Goal: Task Accomplishment & Management: Complete application form

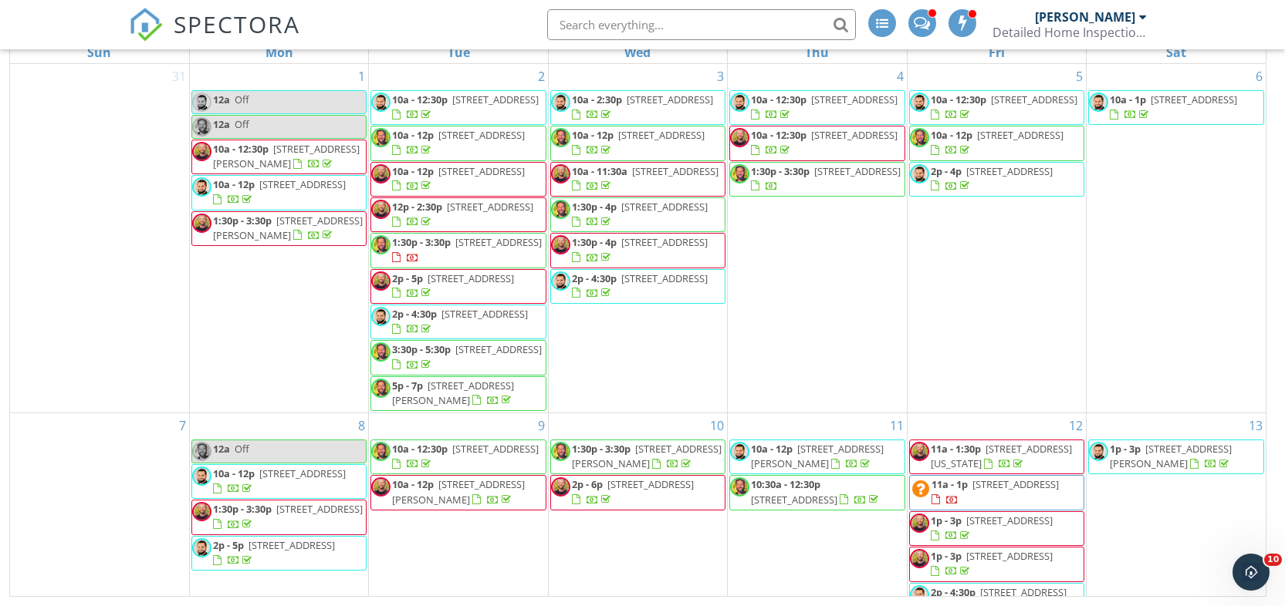
scroll to position [748, 0]
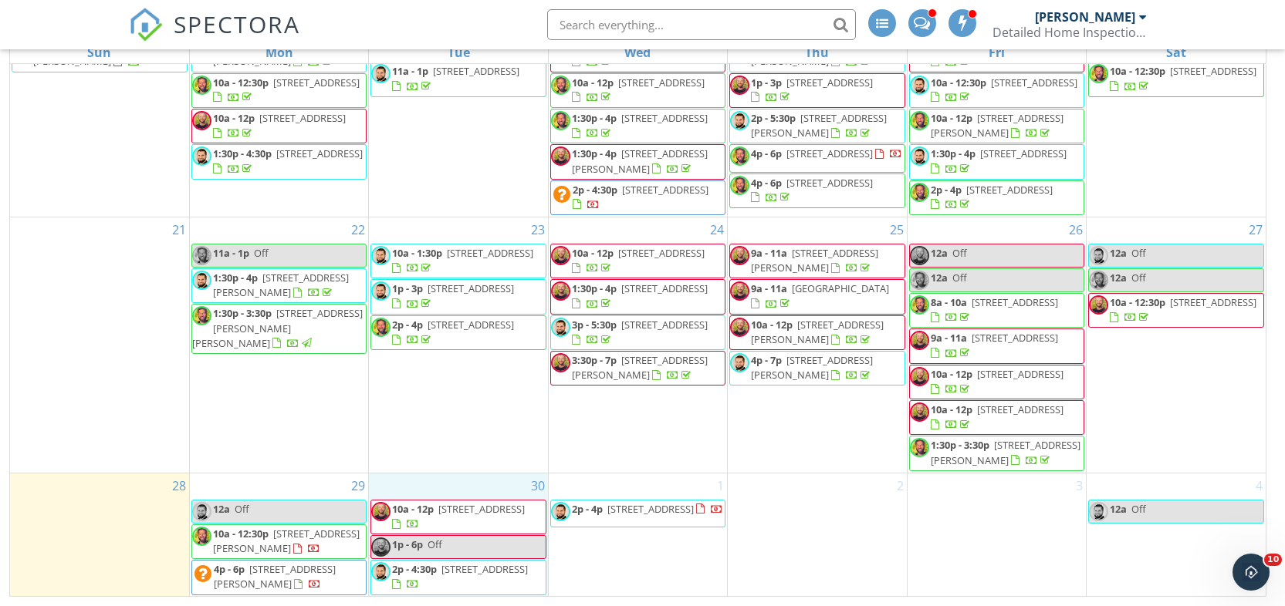
click at [431, 474] on div "30 10a - 12p [STREET_ADDRESS] 1p - 6p Off 2p - 4:30p [STREET_ADDRESS]" at bounding box center [458, 535] width 178 height 123
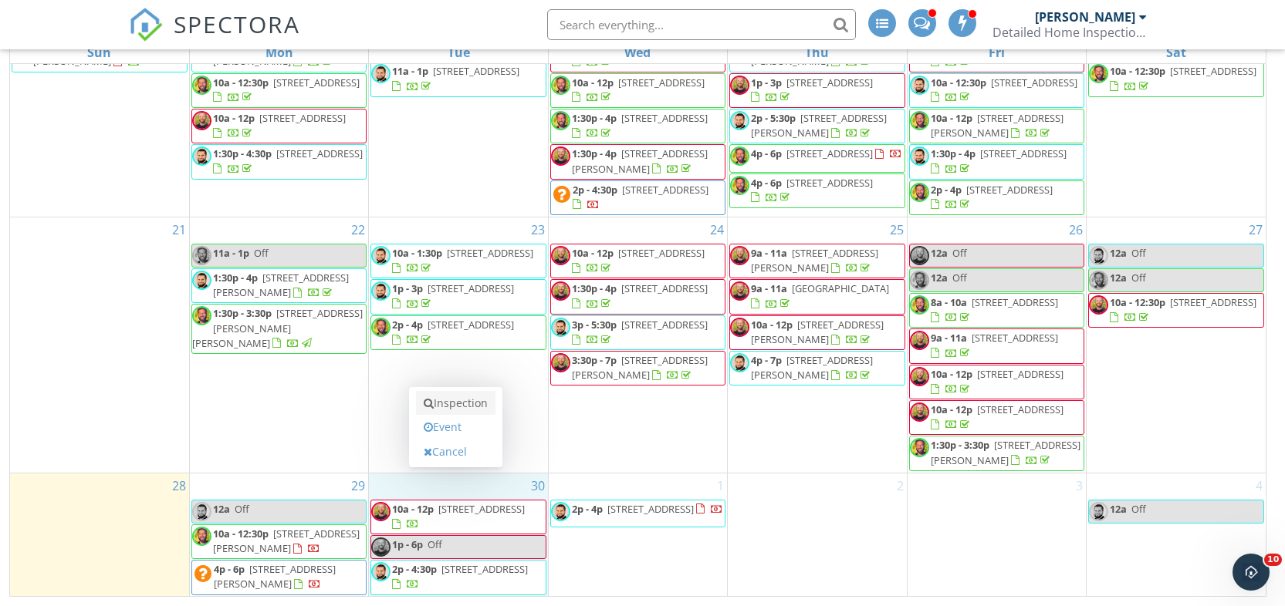
click at [458, 405] on link "Inspection" at bounding box center [455, 403] width 79 height 25
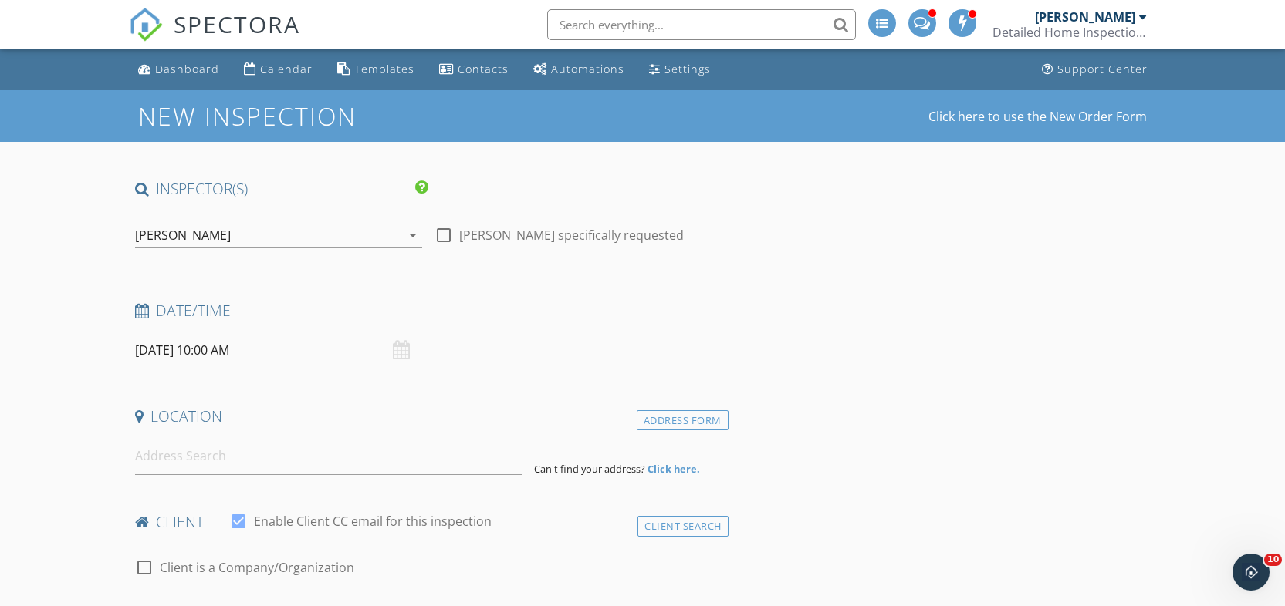
click at [301, 231] on div "Tyler Mizeres" at bounding box center [268, 235] width 266 height 25
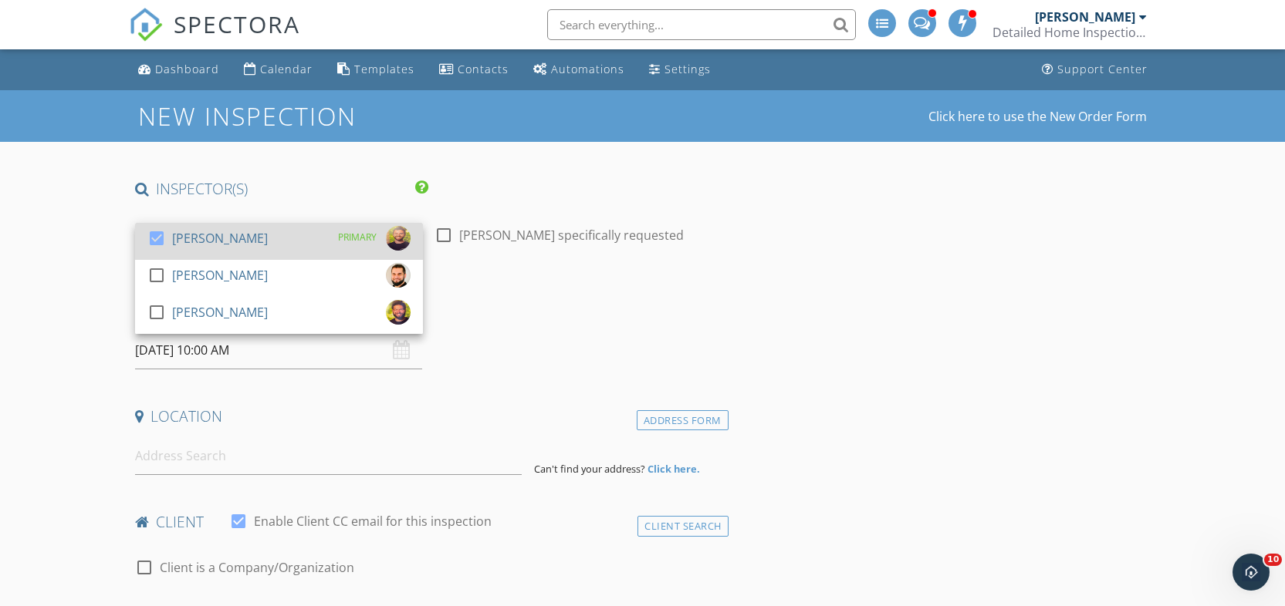
click at [301, 234] on div "check_box Tyler Mizeres PRIMARY" at bounding box center [278, 241] width 263 height 31
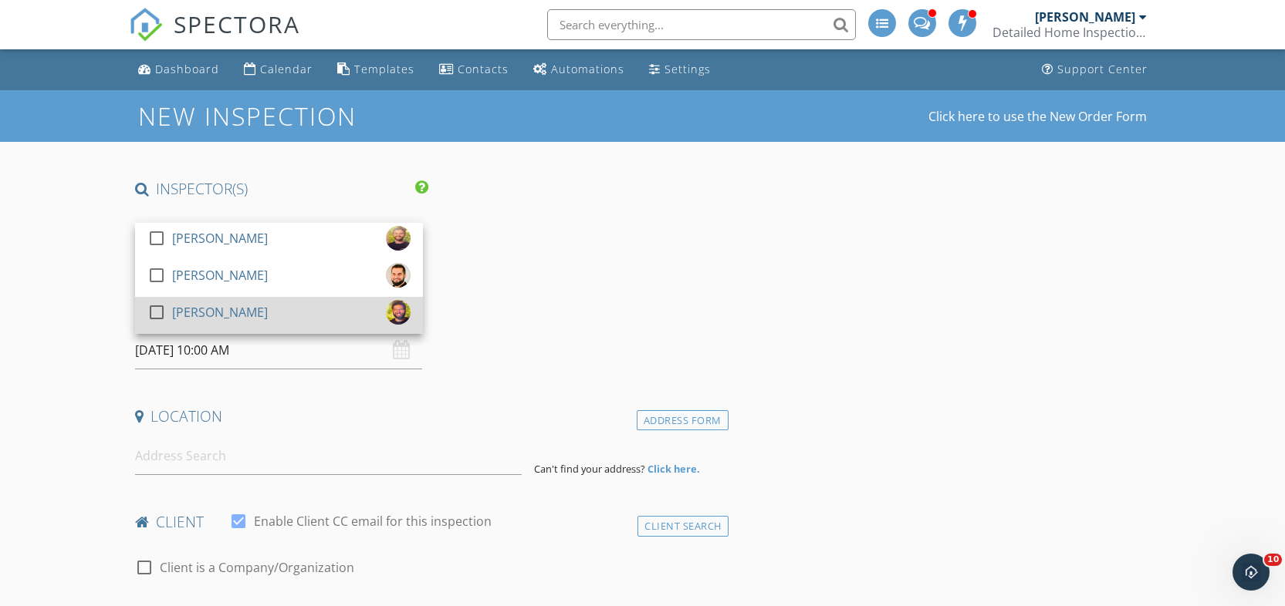
click at [263, 310] on div "check_box_outline_blank Nick Lombardy" at bounding box center [278, 315] width 263 height 31
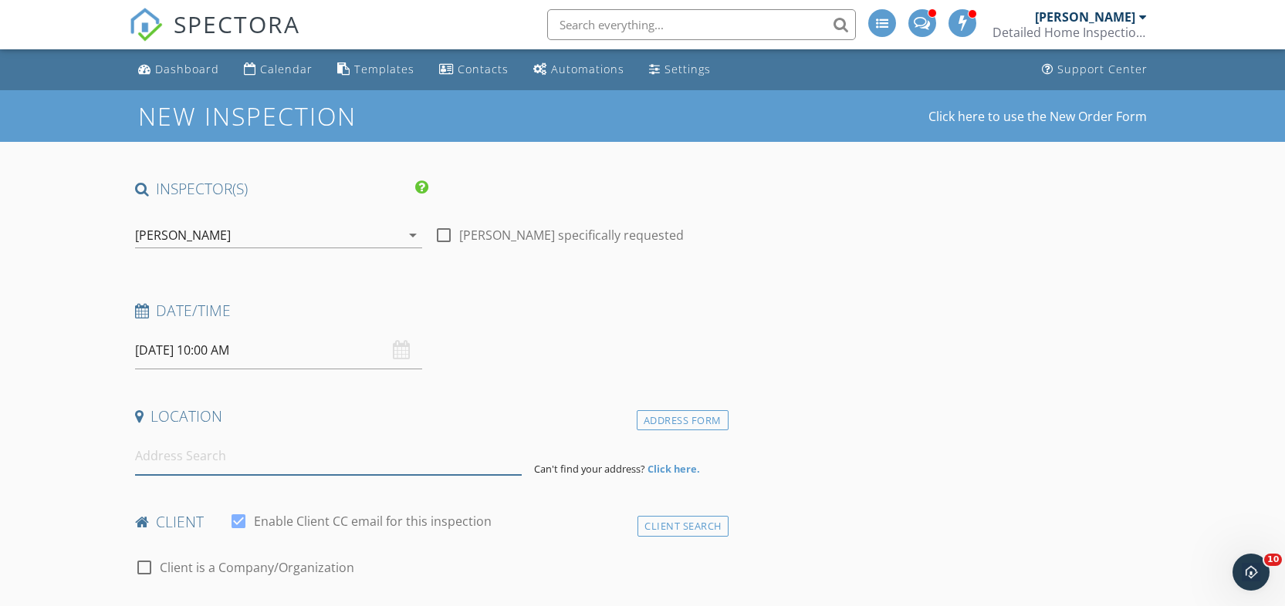
click at [330, 463] on input at bounding box center [328, 456] width 387 height 38
paste input "23903 E Groveland Rd, Beachwood, OH 44122"
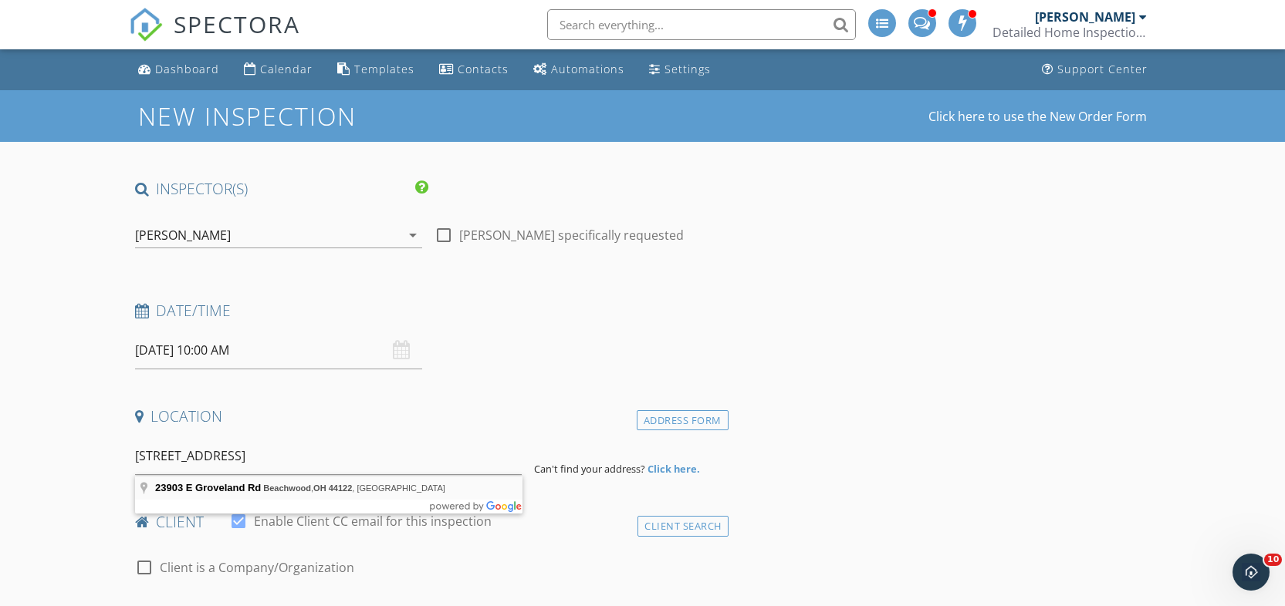
type input "23903 E Groveland Rd, Beachwood, OH 44122, USA"
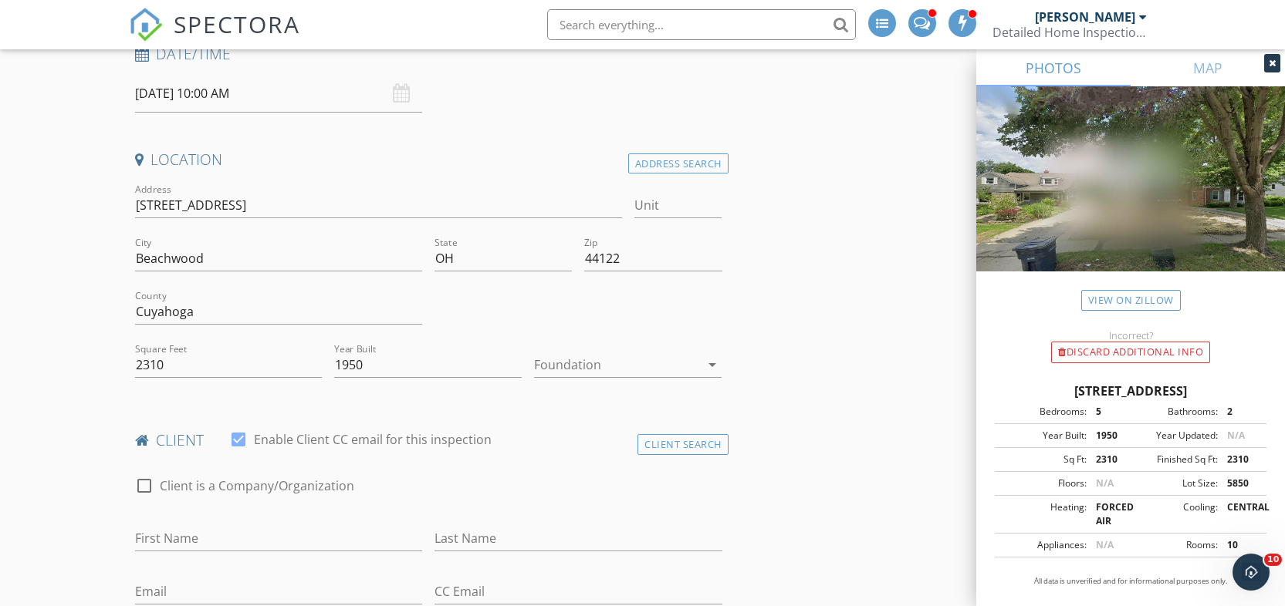
scroll to position [288, 0]
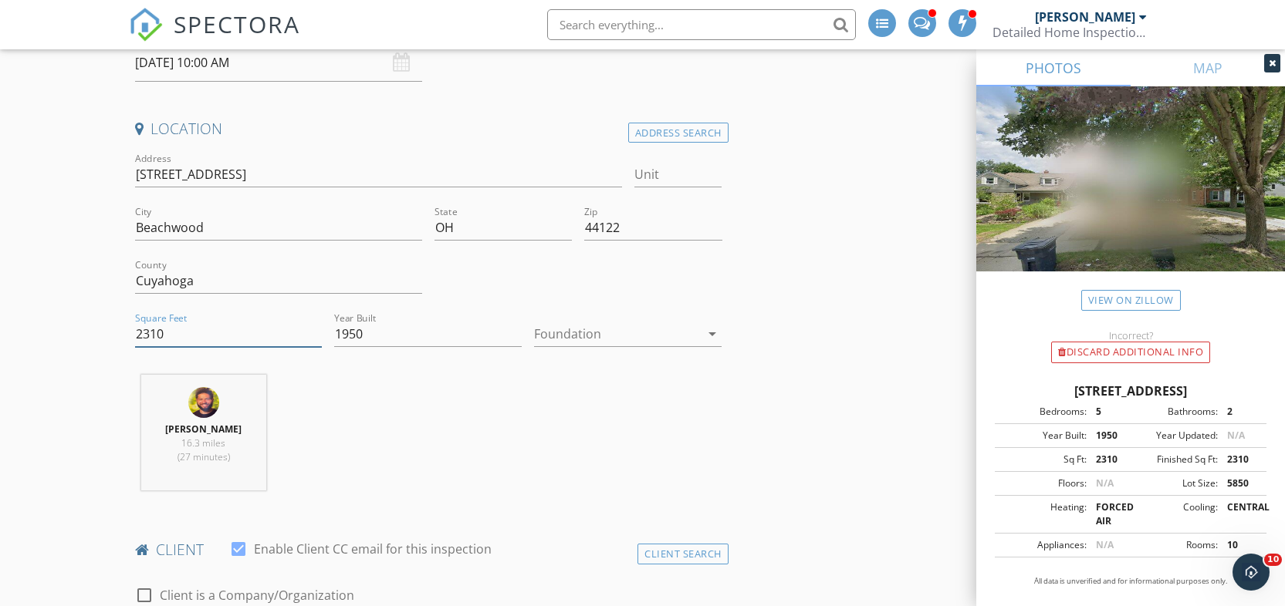
click at [145, 339] on input "2310" at bounding box center [228, 334] width 187 height 25
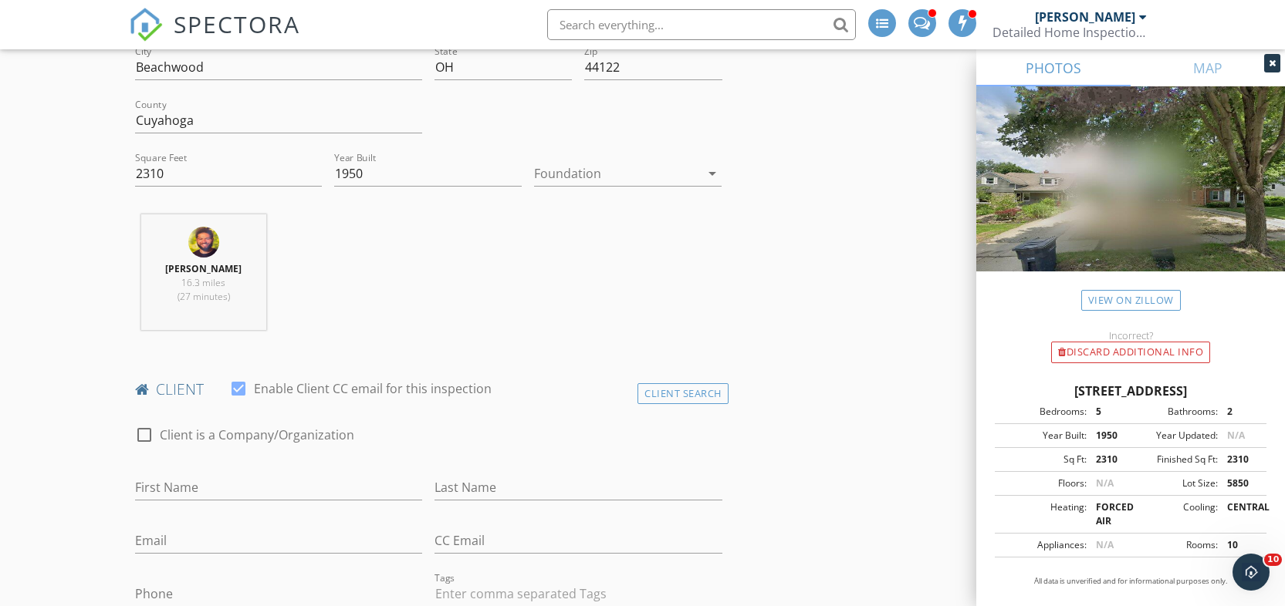
scroll to position [644, 0]
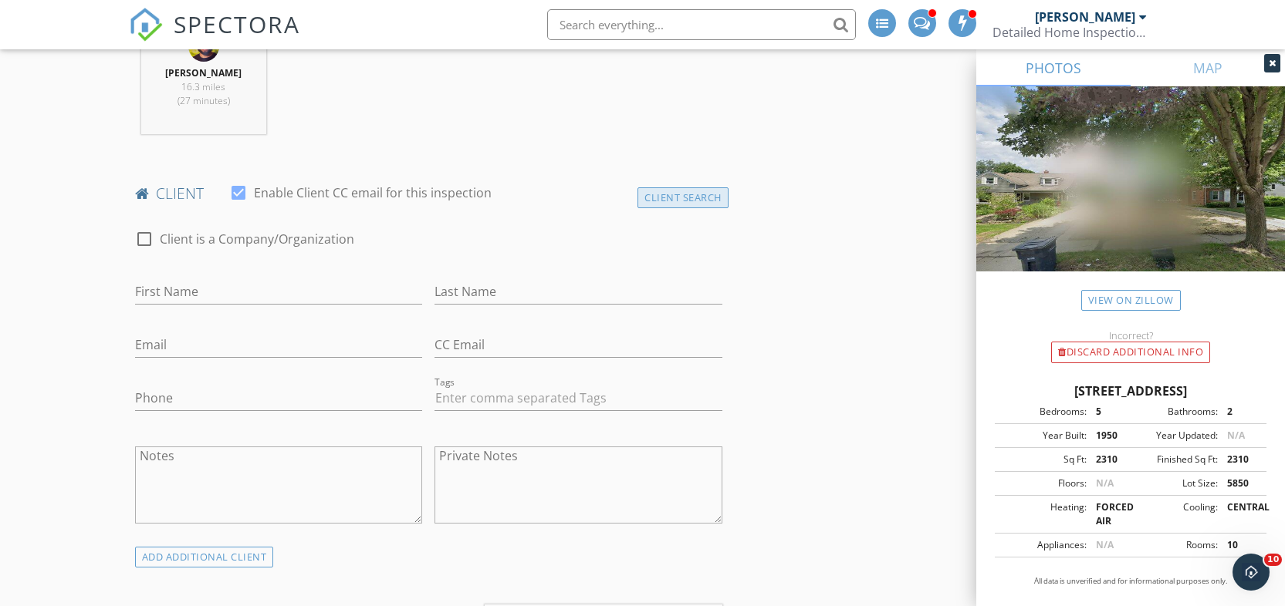
click at [688, 202] on div "Client Search" at bounding box center [682, 197] width 91 height 21
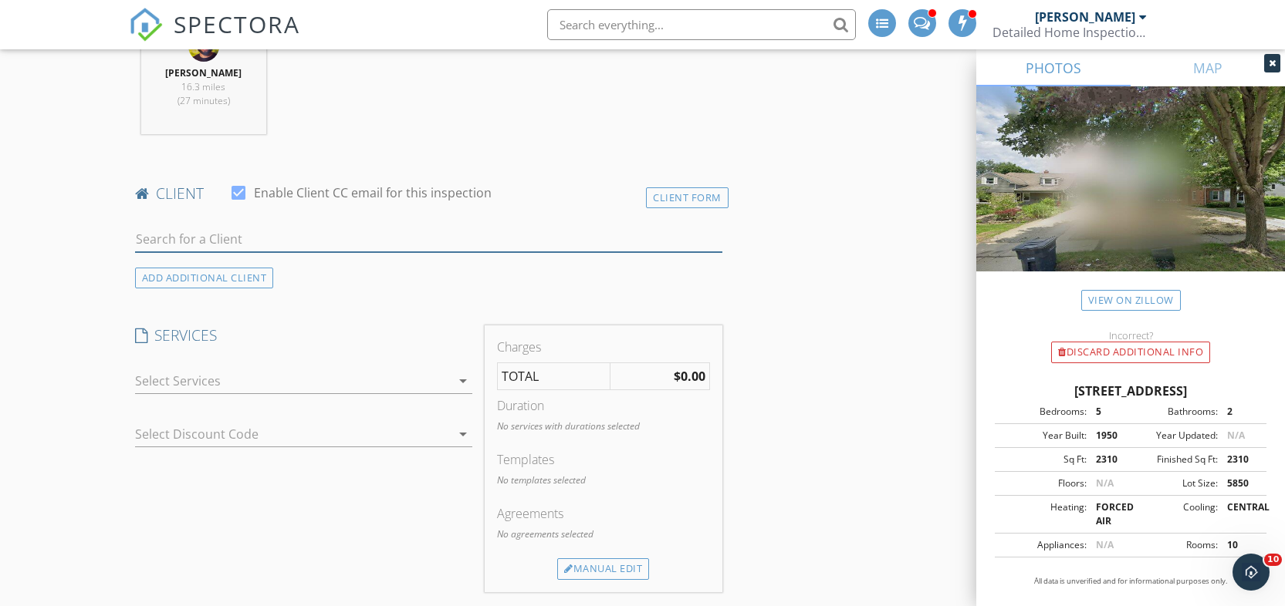
click at [241, 238] on input "text" at bounding box center [428, 239] width 587 height 25
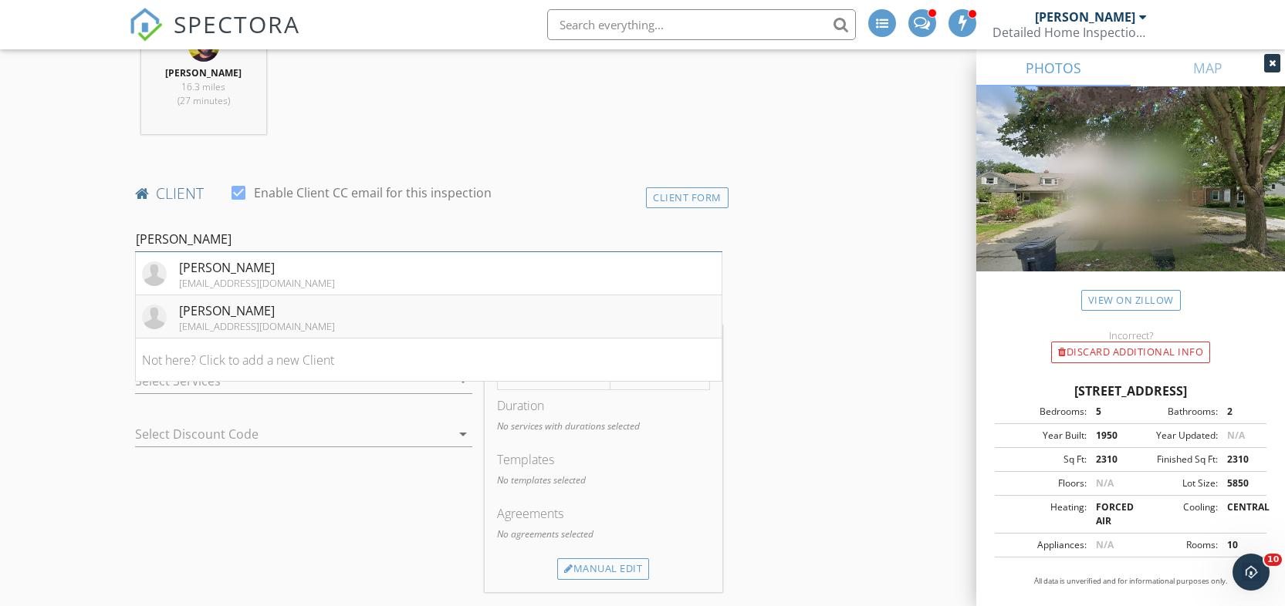
type input "Eli Sofer"
click at [216, 309] on div "Eli Sofer" at bounding box center [257, 311] width 156 height 19
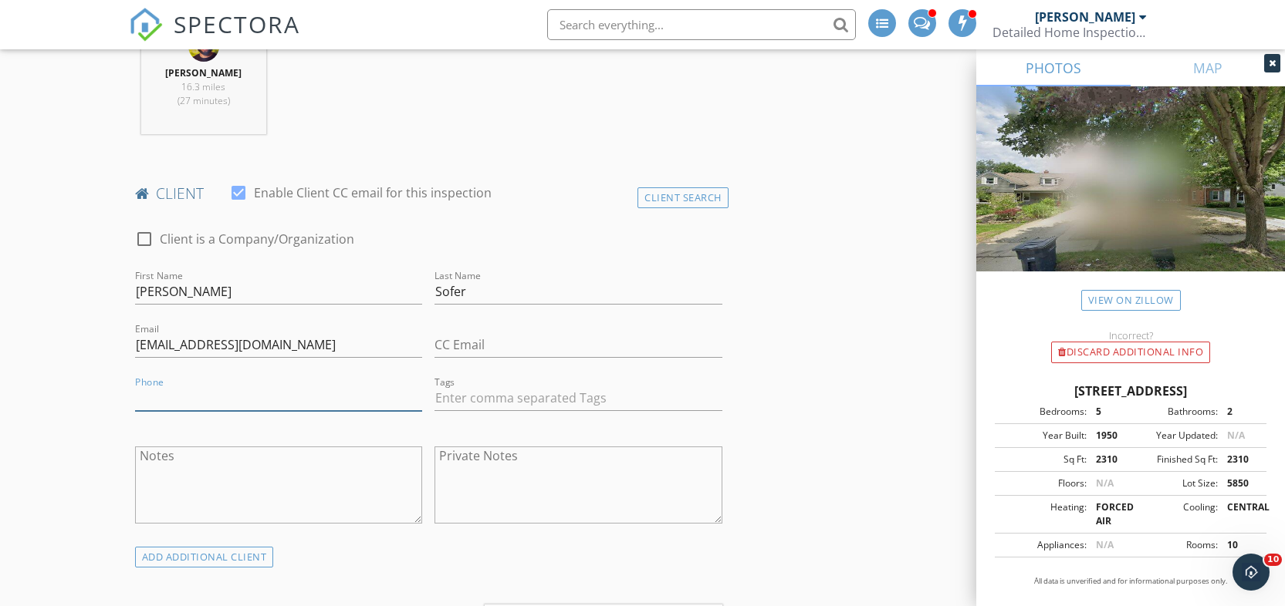
click at [202, 394] on input "Phone" at bounding box center [279, 398] width 288 height 25
type input "516-406-4652"
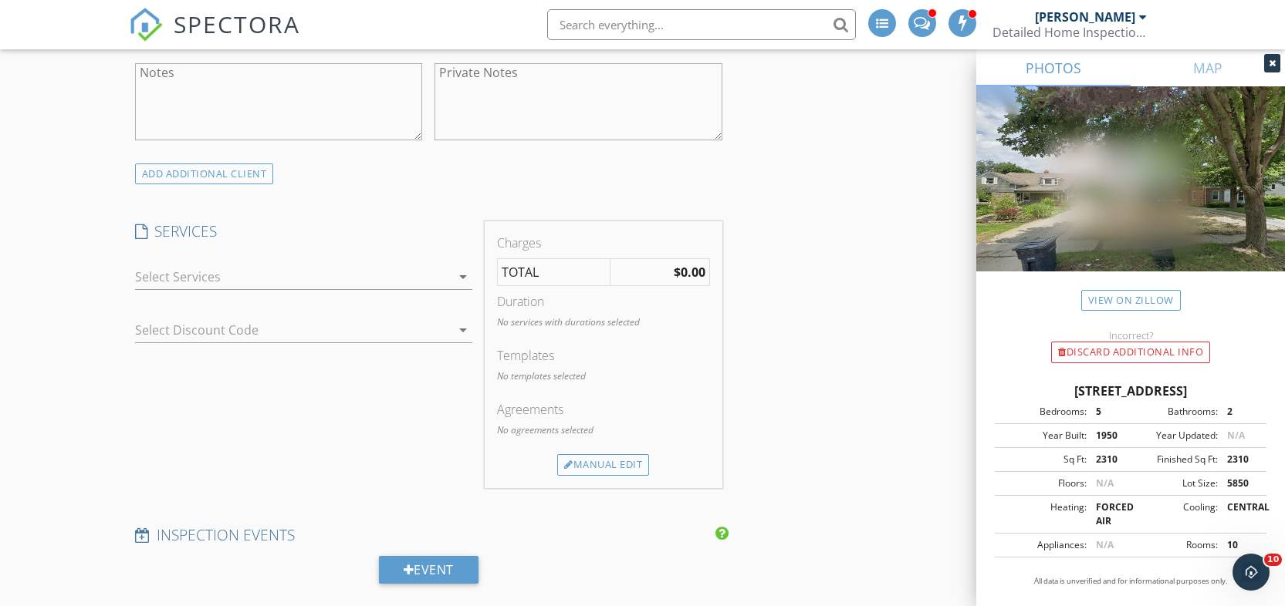
scroll to position [1062, 0]
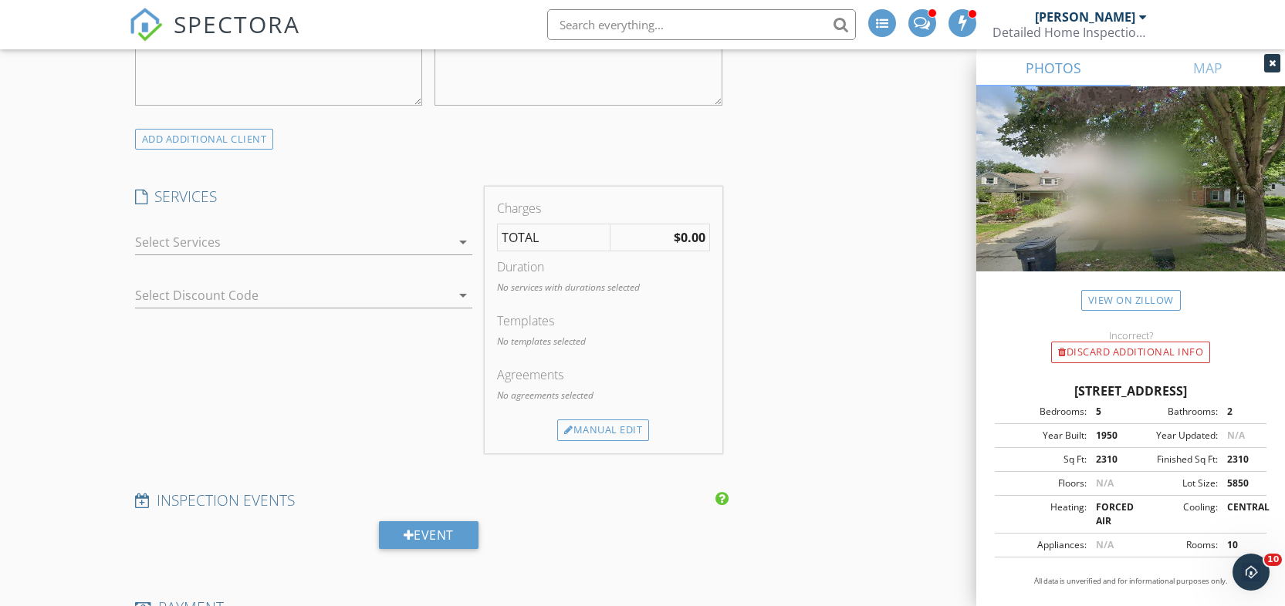
click at [208, 234] on div at bounding box center [293, 242] width 316 height 25
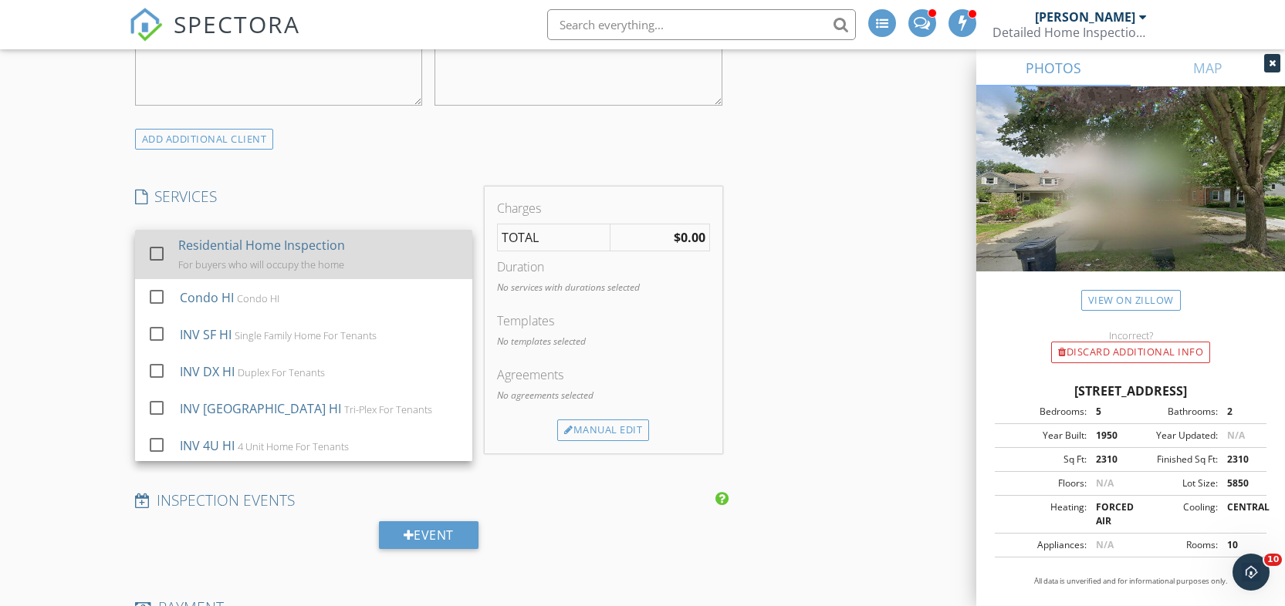
click at [216, 258] on div "For buyers who will occupy the home" at bounding box center [261, 264] width 166 height 12
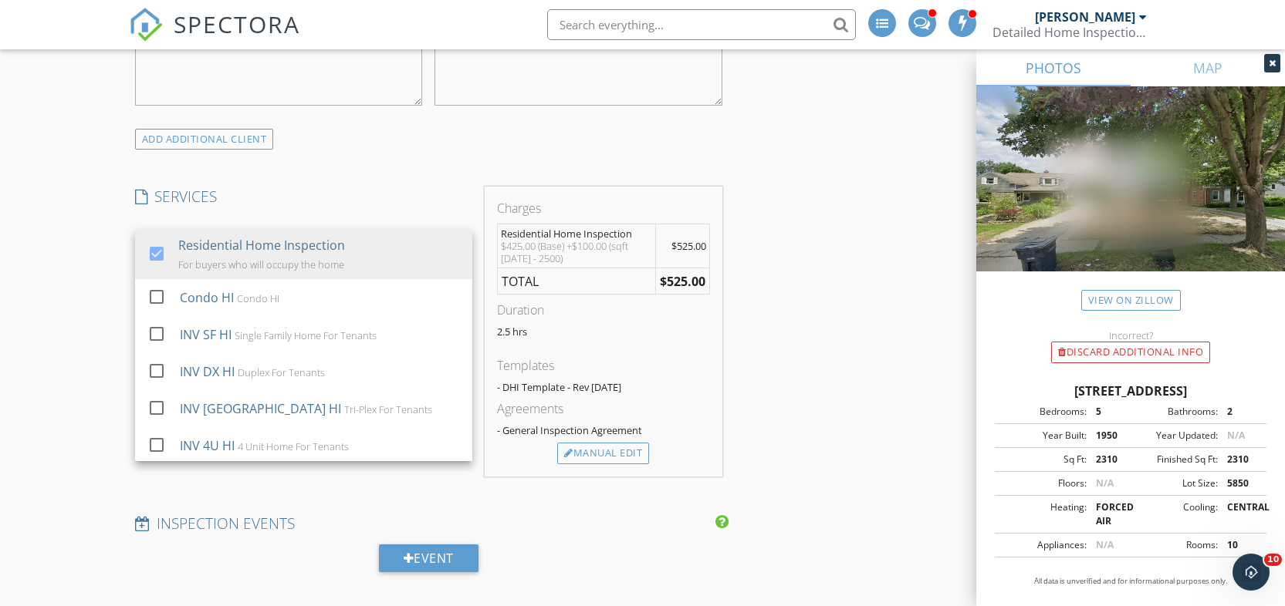
click at [56, 319] on div "New Inspection Click here to use the New Order Form INSPECTOR(S) check_box_outl…" at bounding box center [642, 420] width 1285 height 2784
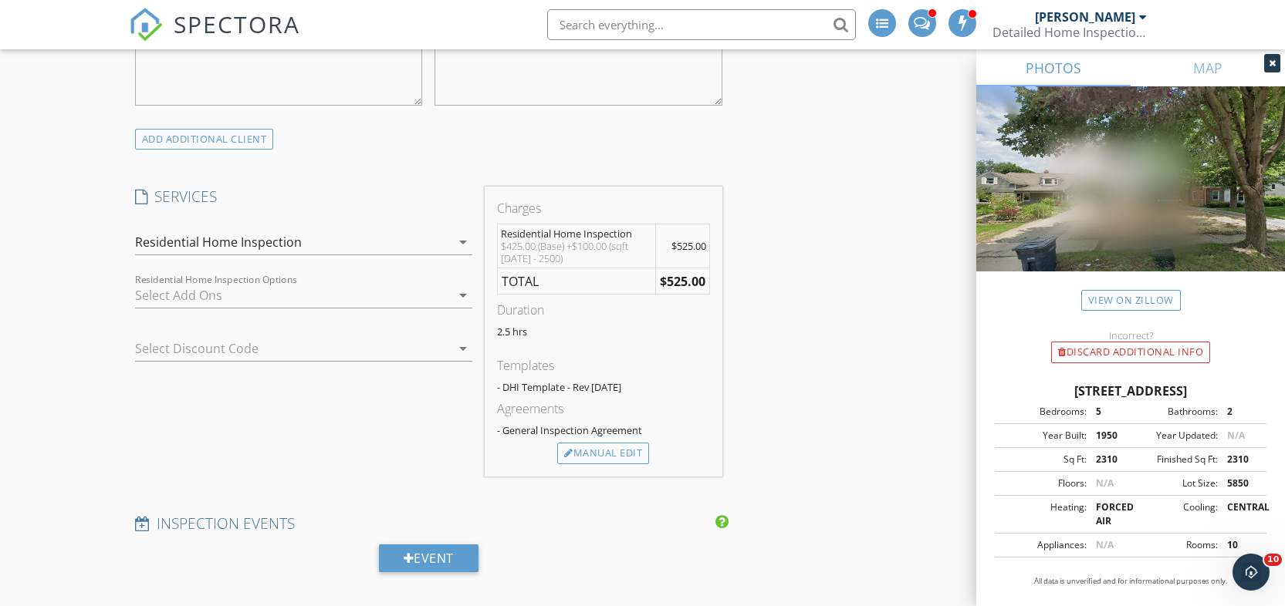
click at [253, 299] on div at bounding box center [293, 295] width 316 height 25
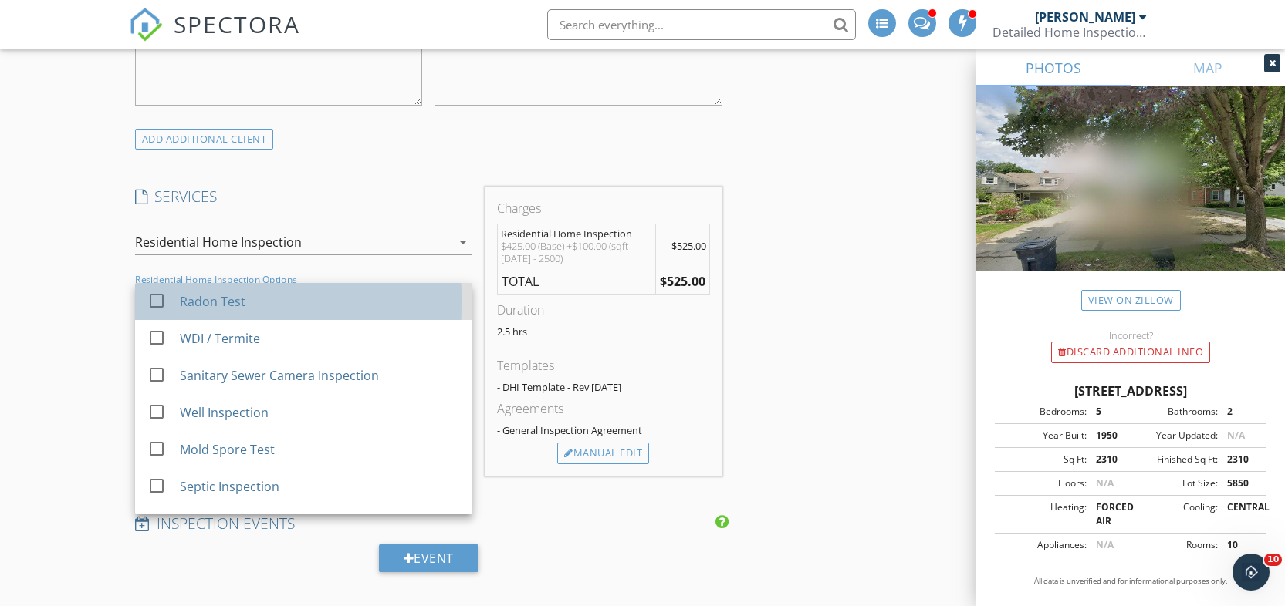
click at [222, 306] on div "Radon Test" at bounding box center [212, 301] width 66 height 19
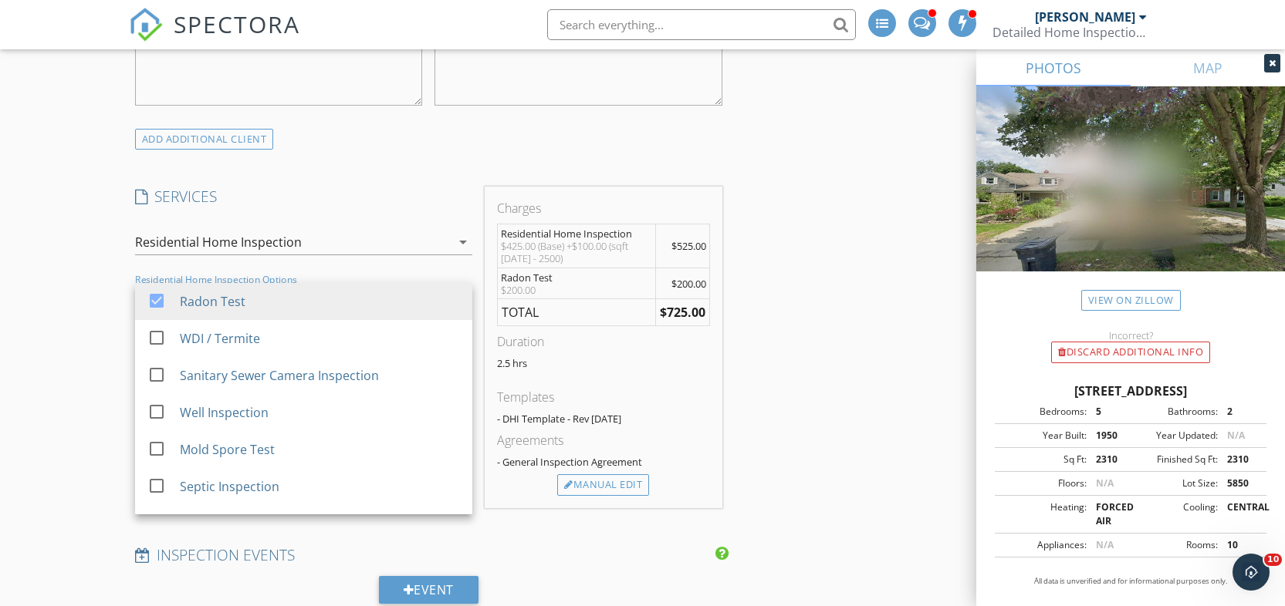
click at [56, 361] on div "New Inspection Click here to use the New Order Form INSPECTOR(S) check_box_outl…" at bounding box center [642, 435] width 1285 height 2815
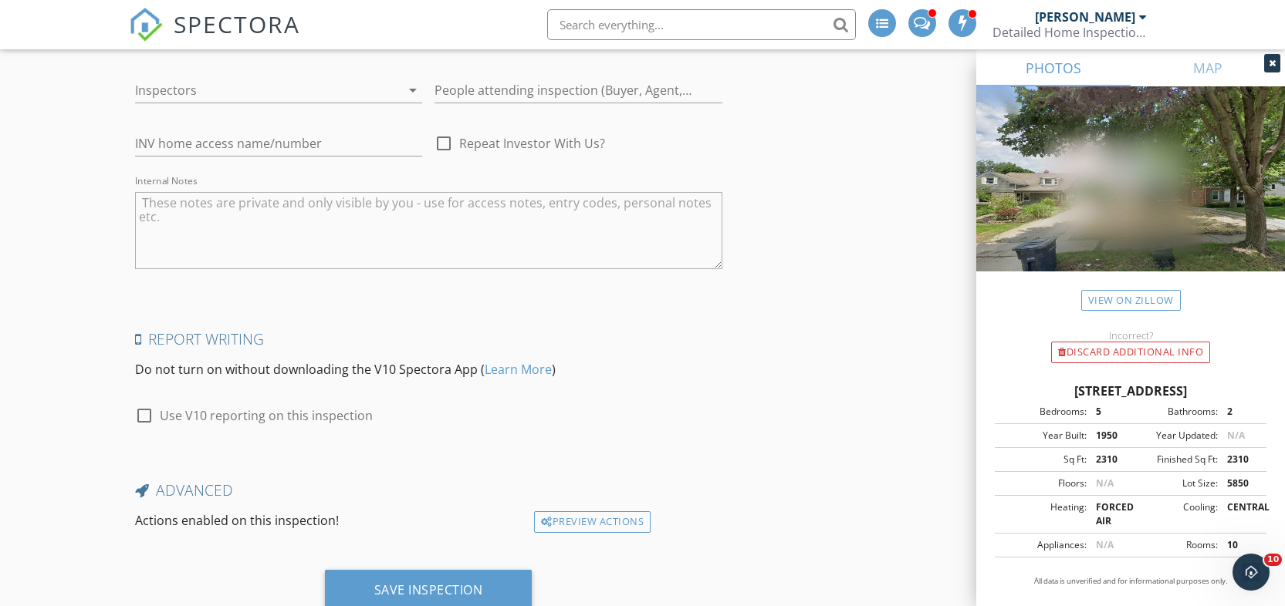
scroll to position [2298, 0]
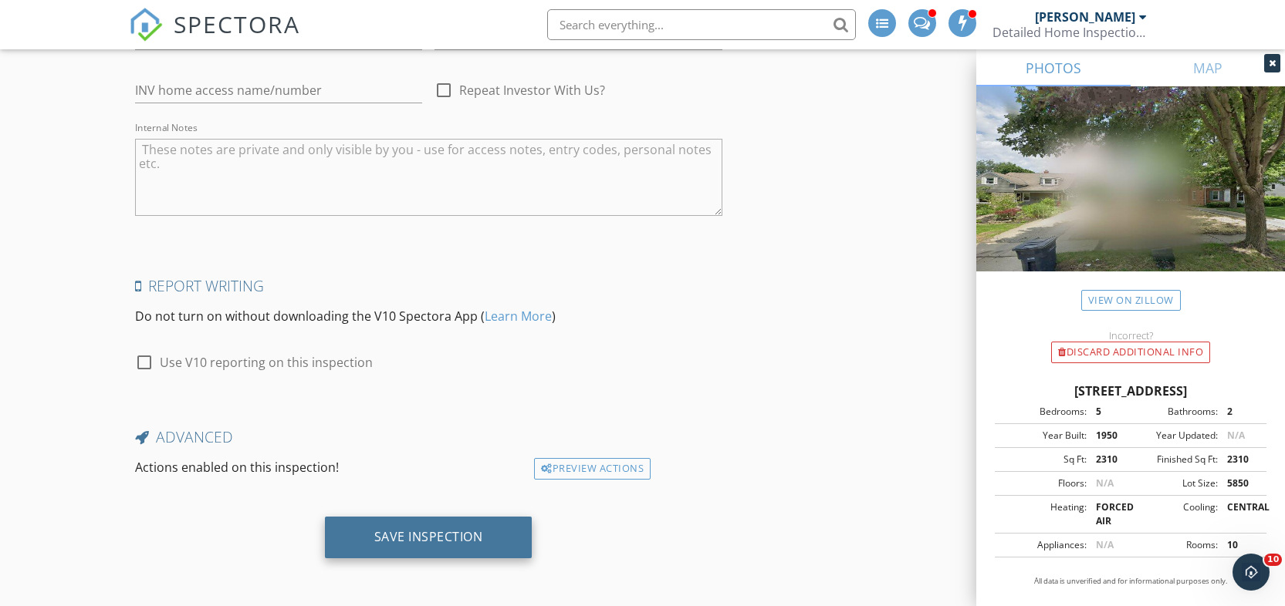
click at [419, 529] on div "Save Inspection" at bounding box center [428, 536] width 109 height 15
